Goal: Go to known website: Access a specific website the user already knows

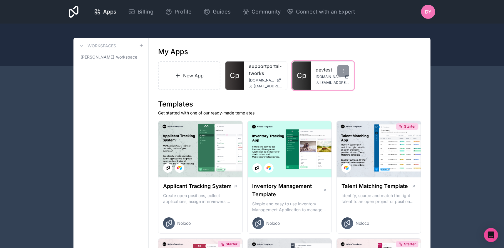
click at [299, 68] on link "Cp" at bounding box center [301, 75] width 19 height 28
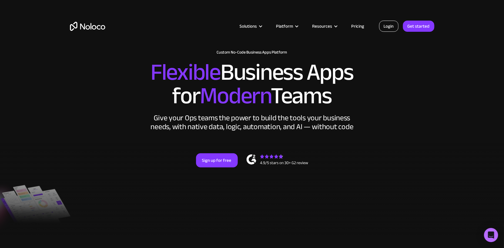
click at [382, 26] on link "Login" at bounding box center [388, 26] width 19 height 11
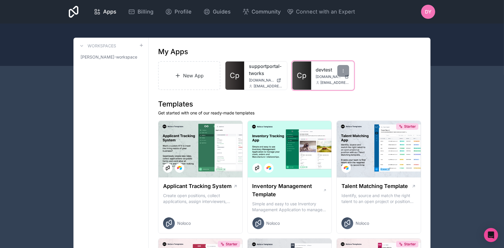
click at [329, 79] on div "devtest [DOMAIN_NAME] [EMAIL_ADDRESS][DOMAIN_NAME]" at bounding box center [332, 75] width 43 height 28
click at [305, 72] on span "Cp" at bounding box center [302, 75] width 10 height 9
